Goal: Task Accomplishment & Management: Manage account settings

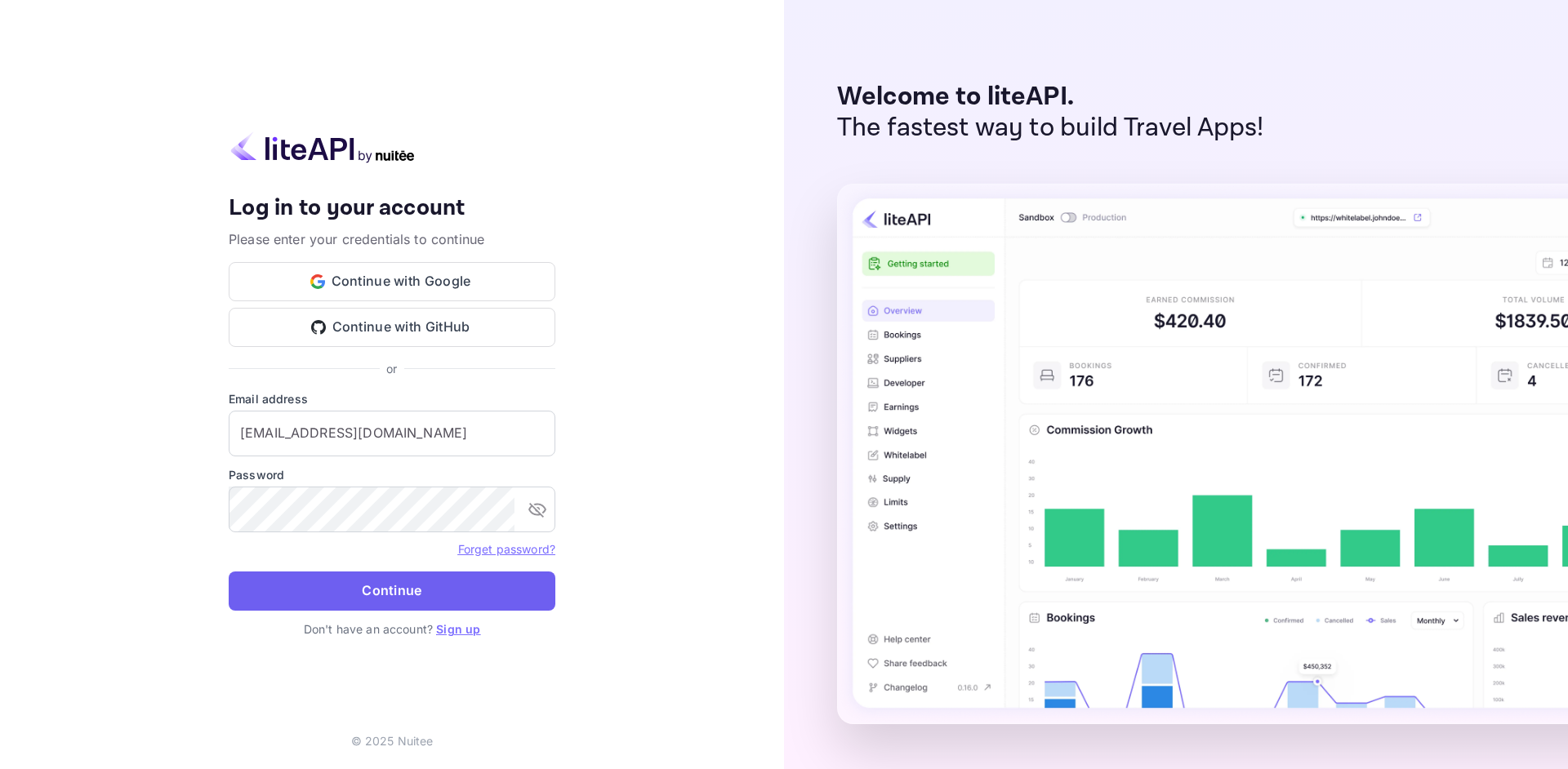
click at [416, 587] on button "Continue" at bounding box center [392, 591] width 327 height 39
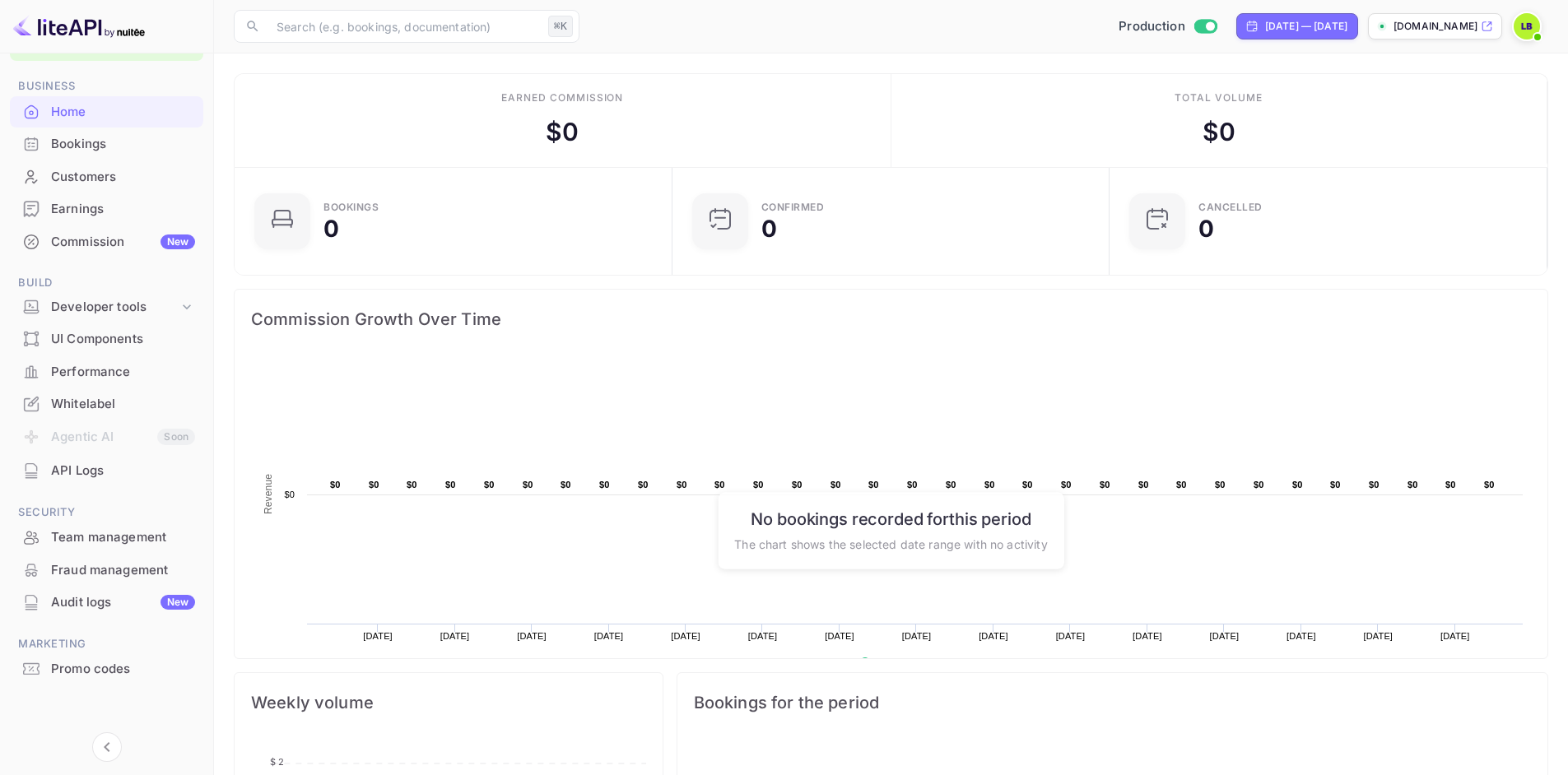
scroll to position [51, 0]
click at [96, 177] on div "Customers" at bounding box center [123, 176] width 144 height 18
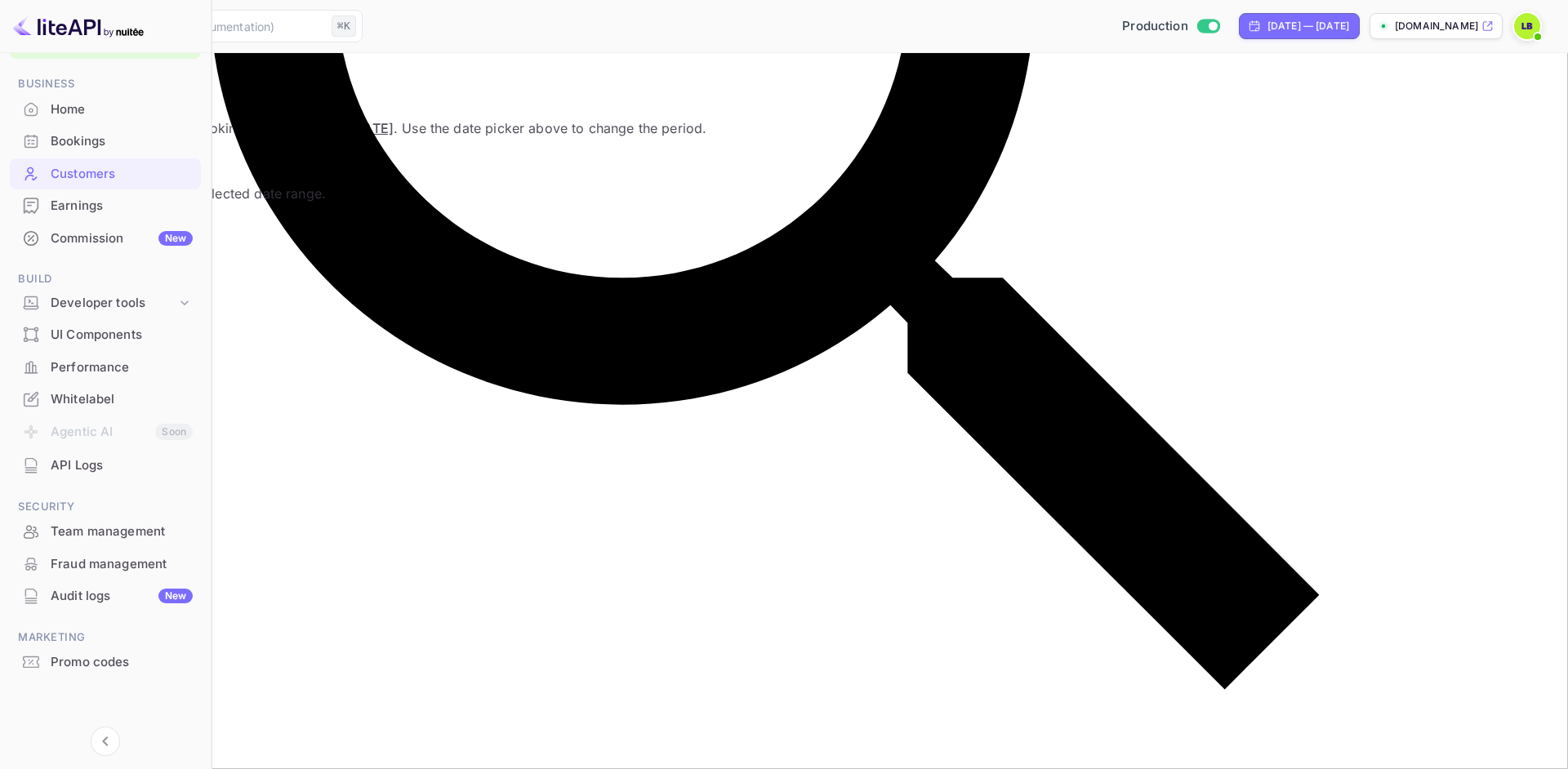
click at [91, 399] on div "Whitelabel" at bounding box center [121, 399] width 142 height 18
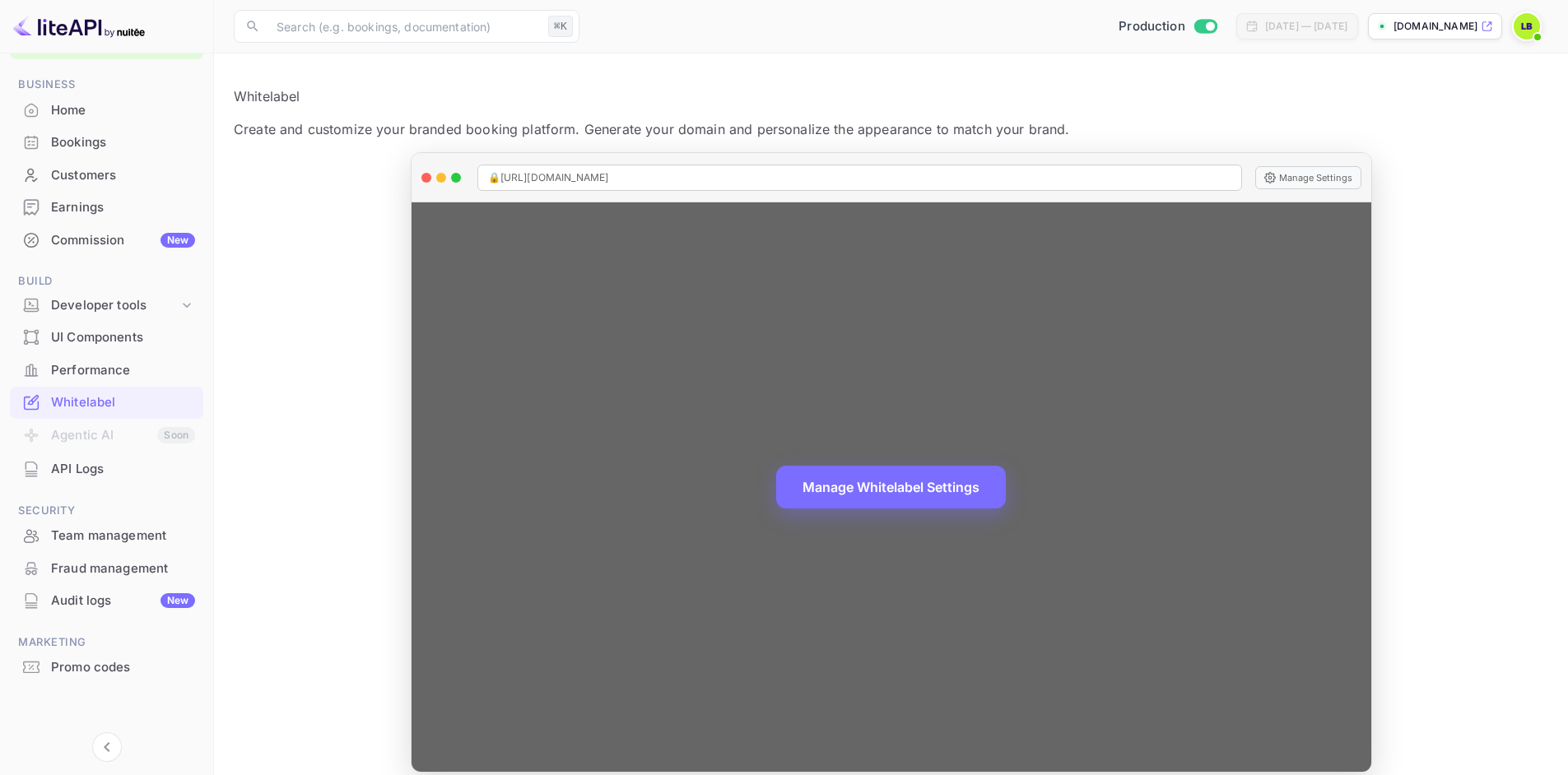
click at [1296, 194] on div "🔒 [URL][DOMAIN_NAME] Manage Settings" at bounding box center [891, 177] width 959 height 49
click at [1283, 180] on button "Manage Settings" at bounding box center [1308, 178] width 106 height 23
